Goal: Information Seeking & Learning: Learn about a topic

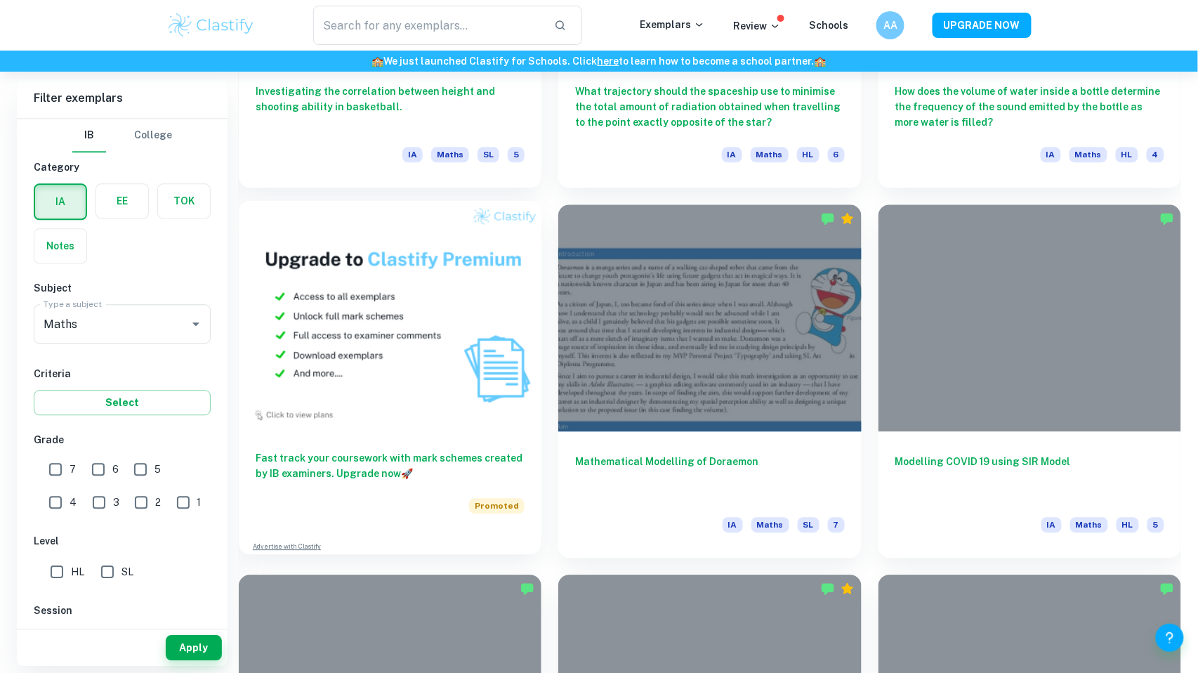
scroll to position [1011, 0]
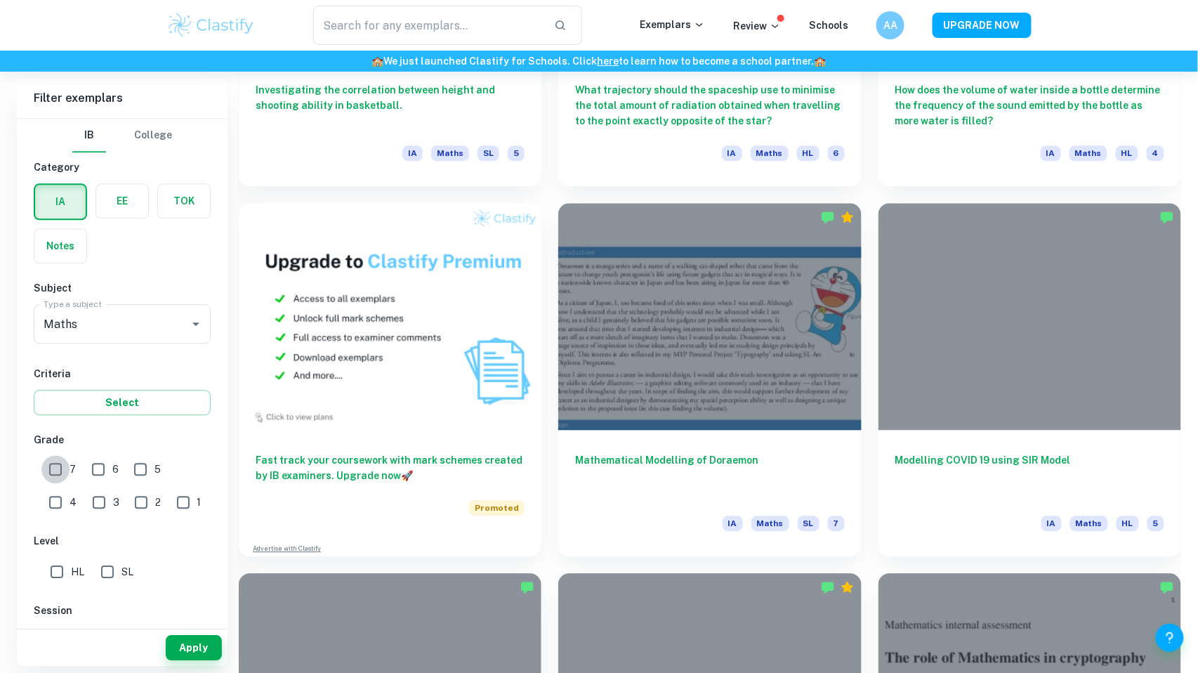
click at [49, 469] on input "7" at bounding box center [55, 469] width 28 height 28
checkbox input "true"
click at [206, 652] on button "Apply" at bounding box center [194, 647] width 56 height 25
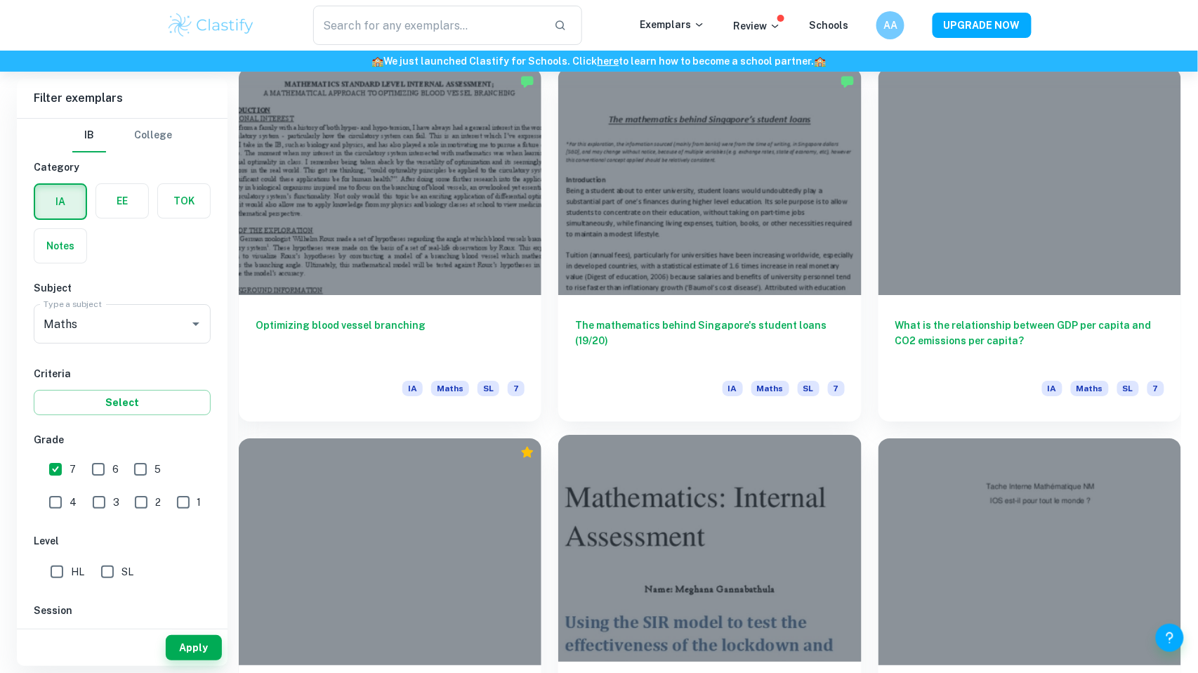
scroll to position [1514, 0]
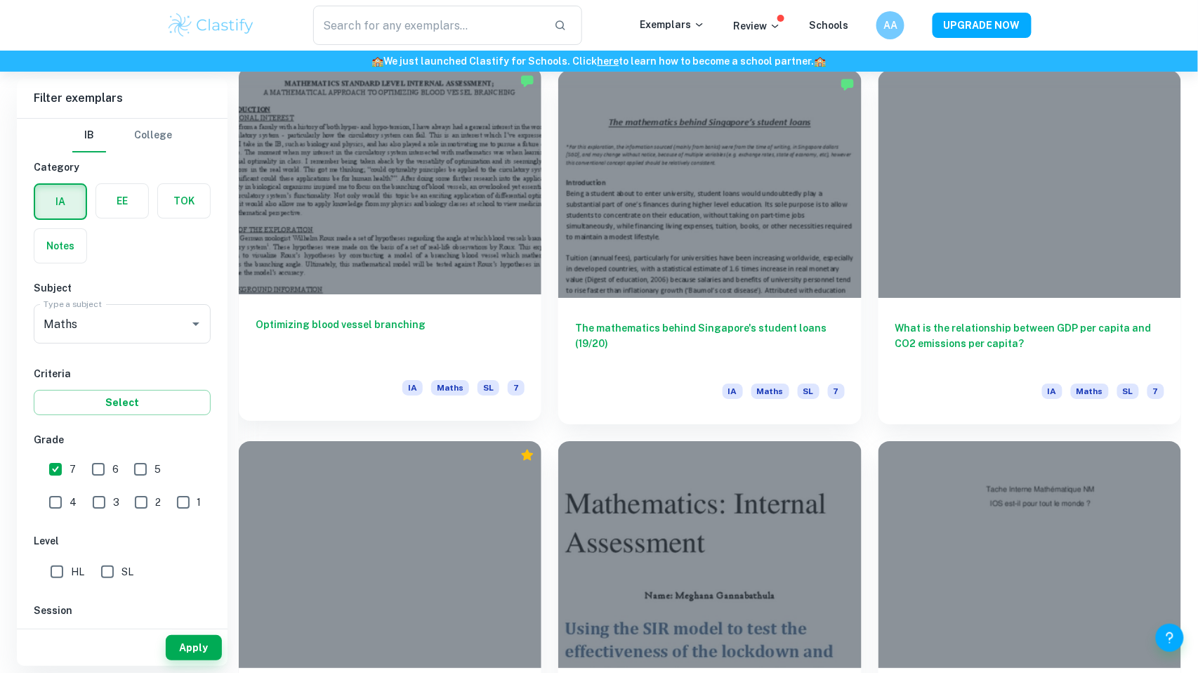
click at [367, 316] on div "Optimizing blood vessel branching IA Maths SL 7" at bounding box center [390, 357] width 303 height 126
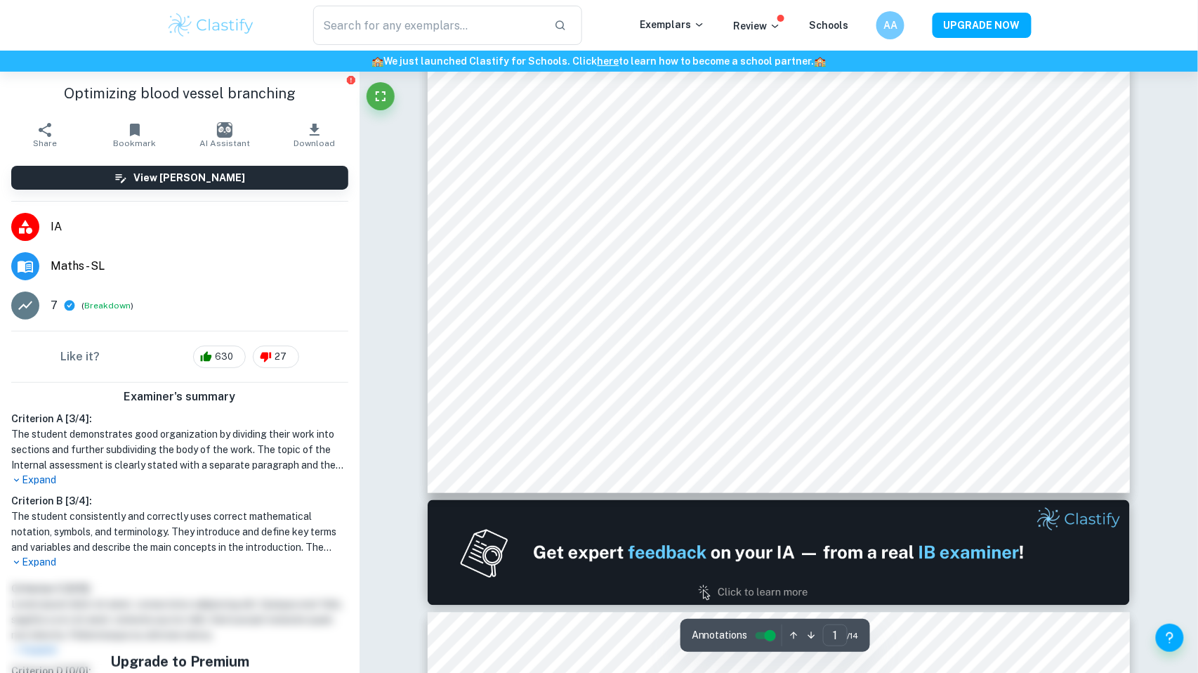
scroll to position [587, 0]
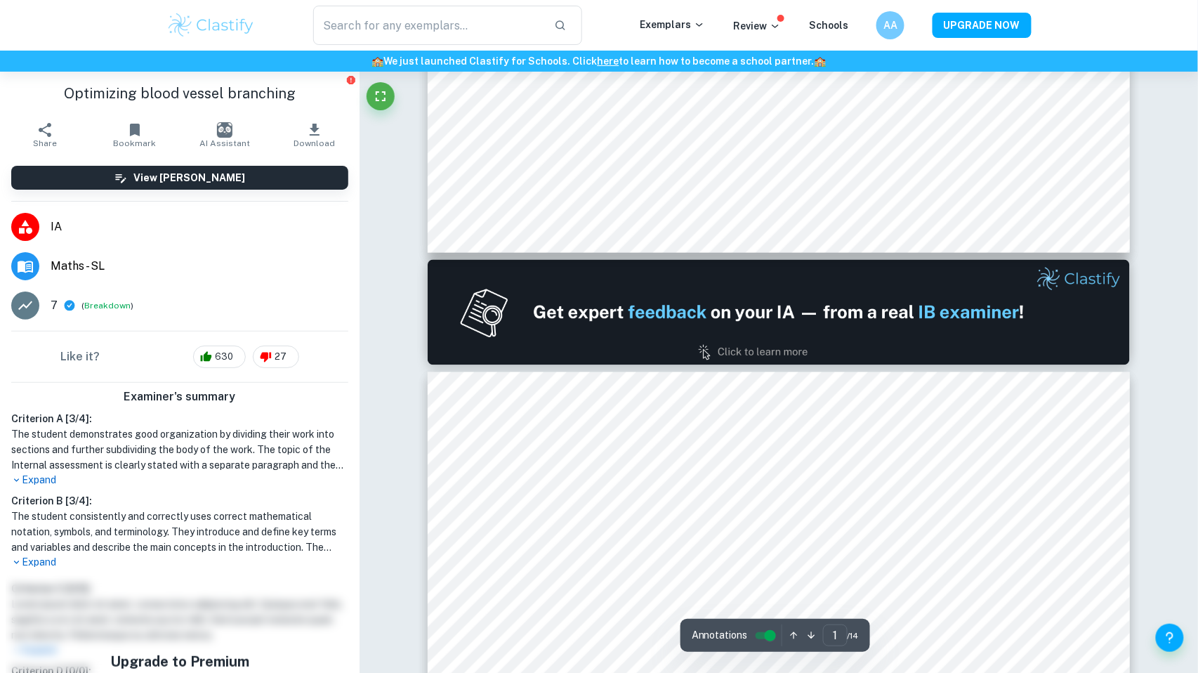
type input "2"
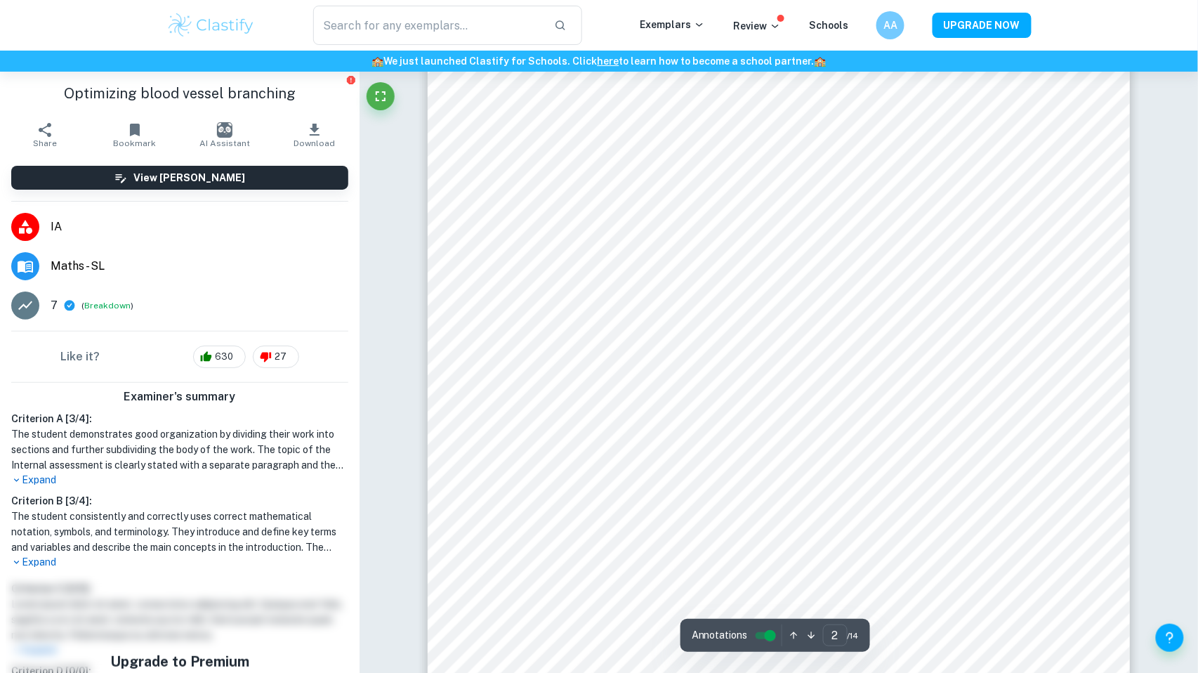
scroll to position [1218, 0]
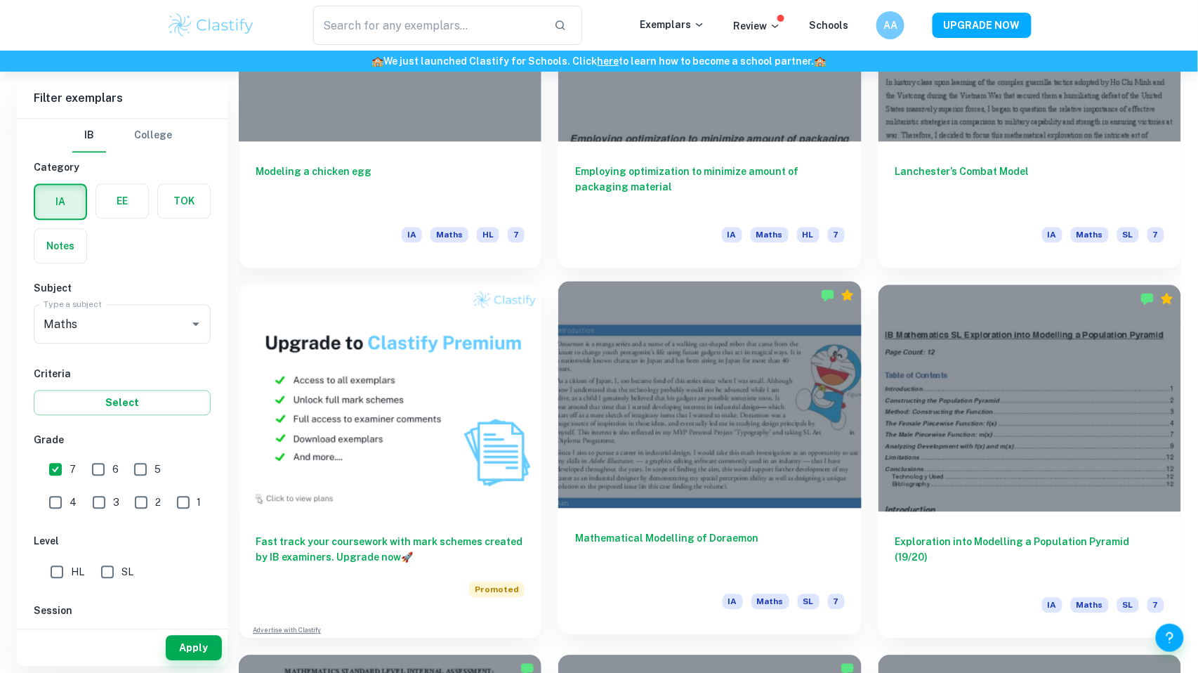
scroll to position [931, 0]
